Goal: Complete application form

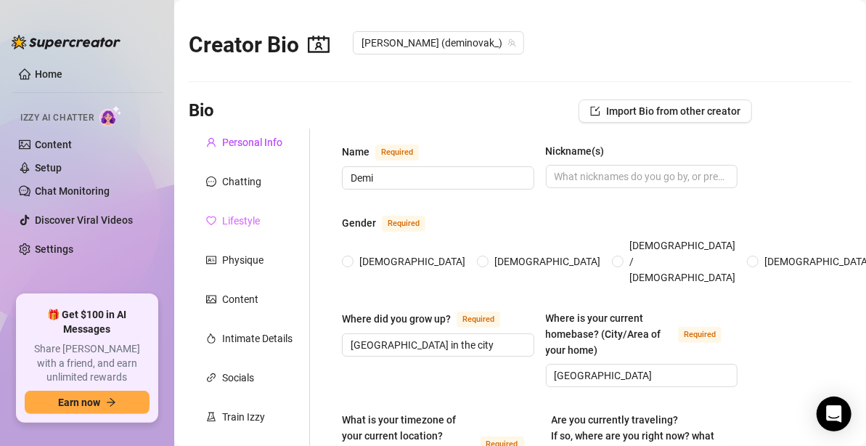
type input "Demi"
type input "[GEOGRAPHIC_DATA] in the city"
type input "[GEOGRAPHIC_DATA]"
type input "bi"
type input "single"
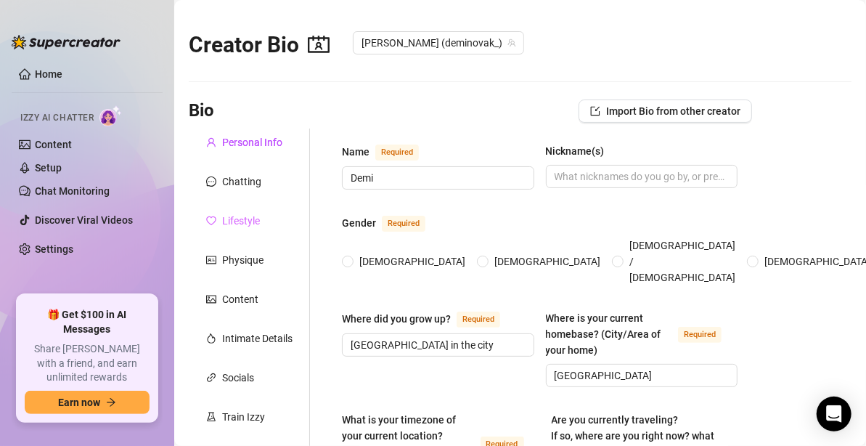
type input "4 sisters, 4 brothers. im oldest."
type input "dog Ke, cats [PERSON_NAME] and Ade"
type input "content creation"
type input "hospitality, stripper, topless waitress"
type input "architecture degree"
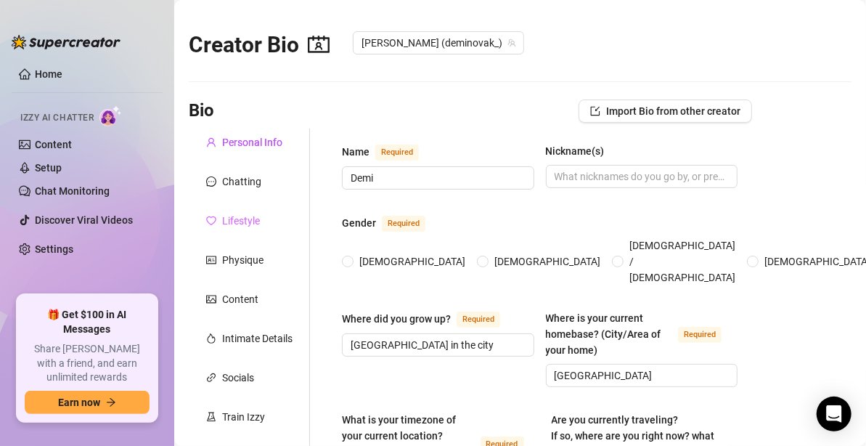
type input "[DEMOGRAPHIC_DATA]"
type input "stoic"
type textarea "Travel the world, own a house far away so i could have more animals and prepare…"
radio input "true"
type input "[DATE]"
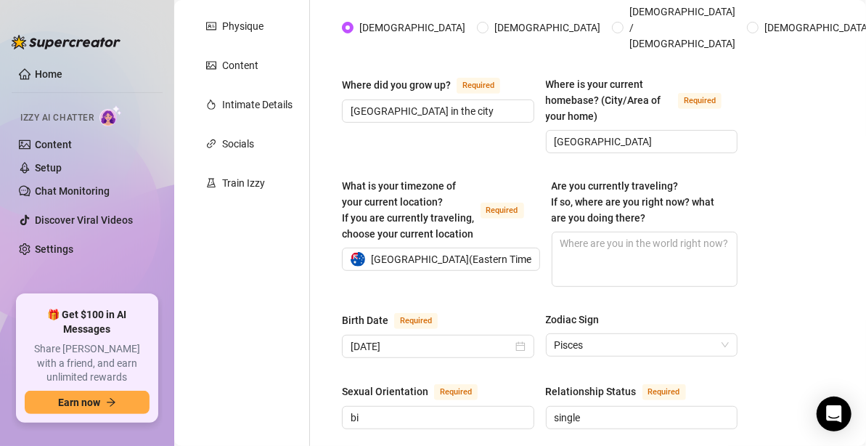
scroll to position [218, 0]
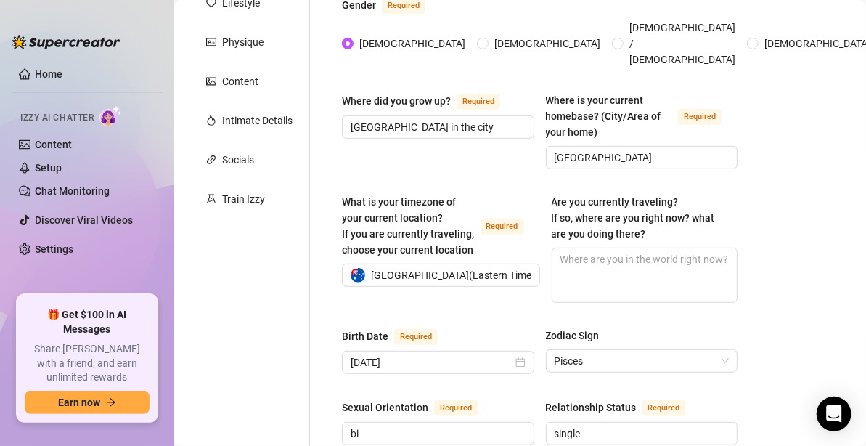
click at [682, 327] on div "Zodiac Sign" at bounding box center [642, 338] width 192 height 22
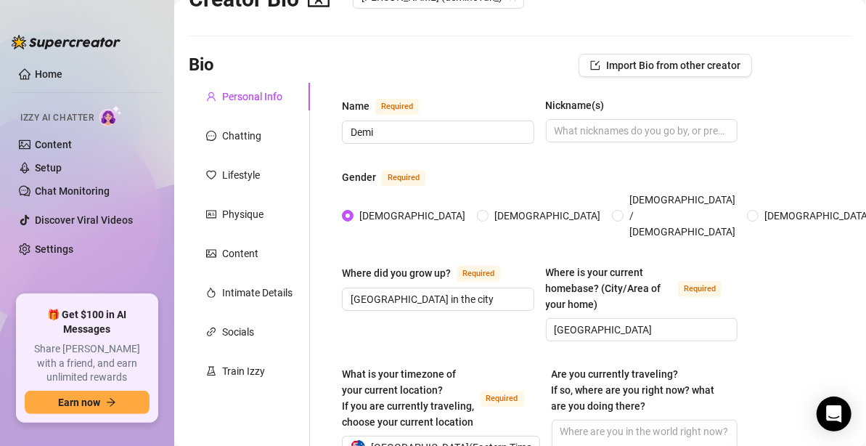
scroll to position [0, 0]
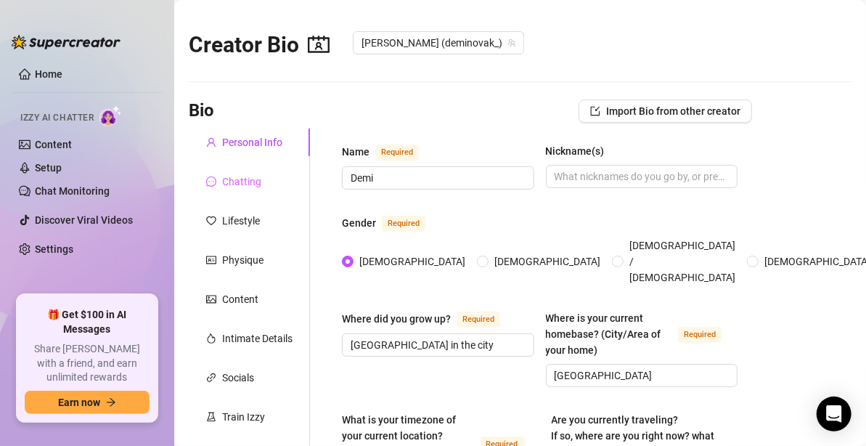
click at [262, 173] on div "Chatting" at bounding box center [249, 182] width 121 height 28
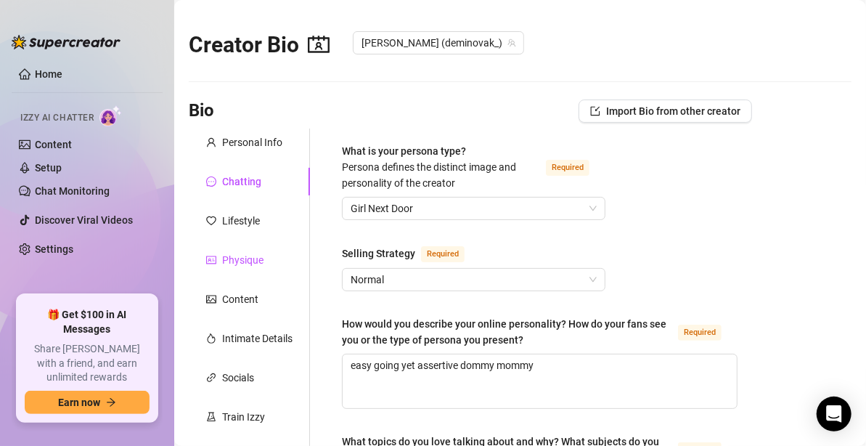
click at [228, 256] on div "Physique" at bounding box center [242, 260] width 41 height 16
